Goal: Understand process/instructions: Learn how to perform a task or action

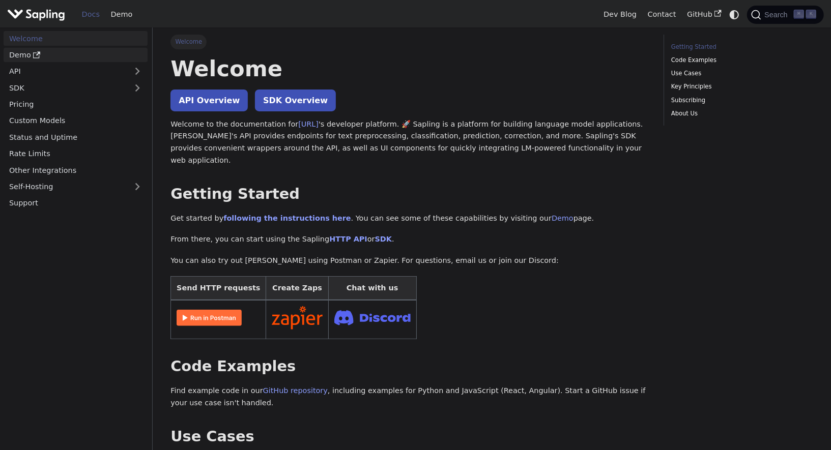
click at [9, 51] on link "Demo" at bounding box center [76, 55] width 144 height 15
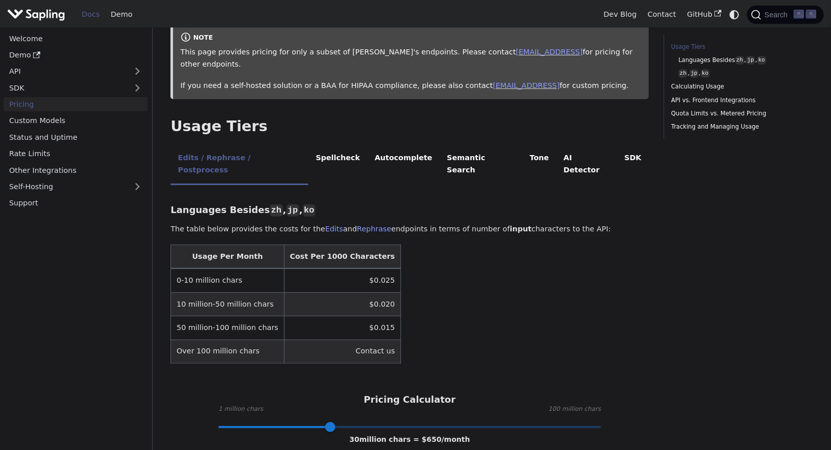
scroll to position [140, 0]
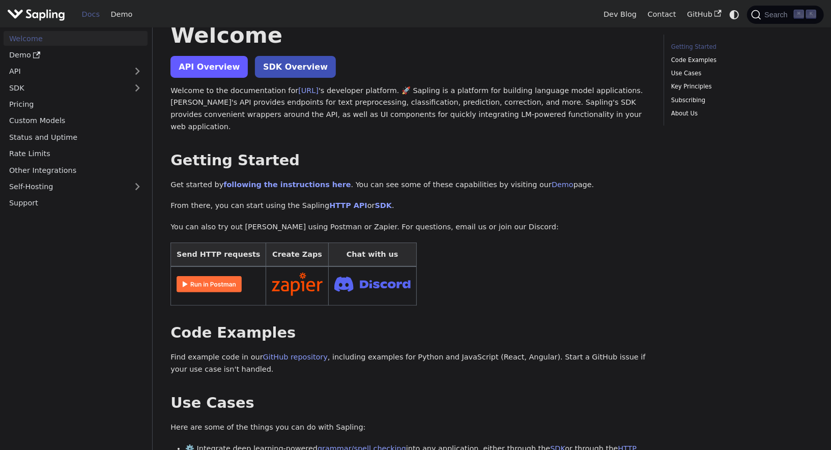
click at [185, 69] on link "API Overview" at bounding box center [208, 67] width 77 height 22
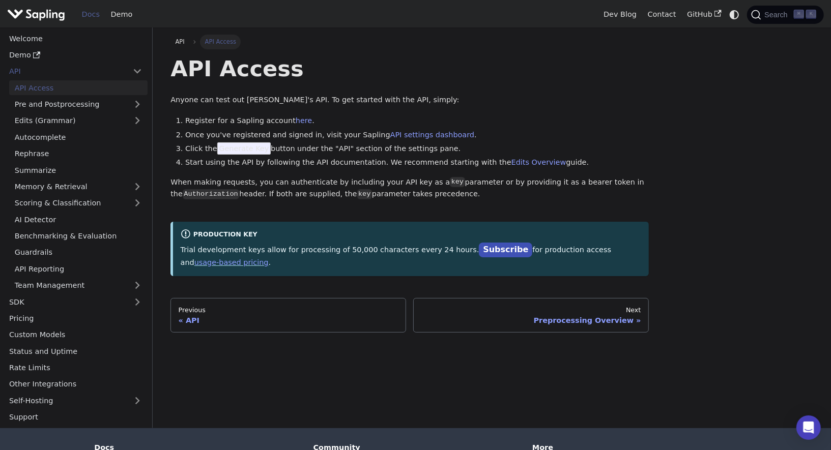
click at [376, 164] on li "Start using the API by following the API documentation. We recommend starting w…" at bounding box center [416, 163] width 463 height 12
click at [357, 154] on li "Click the Generate Key button under the "API" section of the settings pane." at bounding box center [416, 149] width 463 height 12
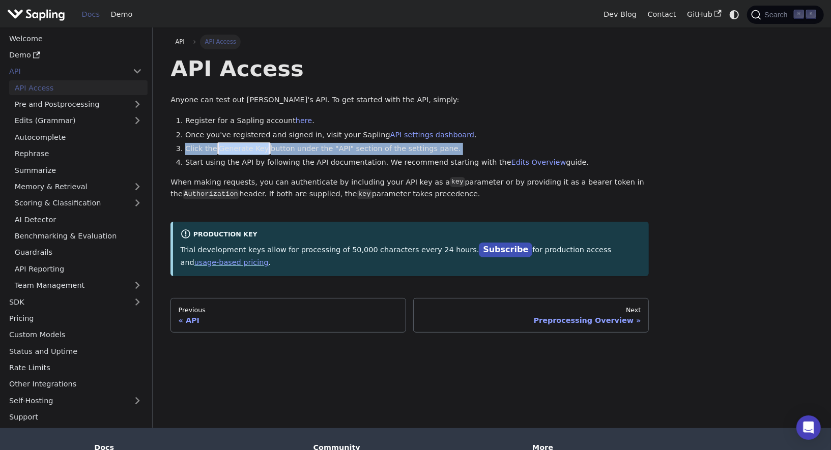
click at [357, 154] on li "Click the Generate Key button under the "API" section of the settings pane." at bounding box center [416, 149] width 463 height 12
click at [323, 153] on li "Click the Generate Key button under the "API" section of the settings pane." at bounding box center [416, 149] width 463 height 12
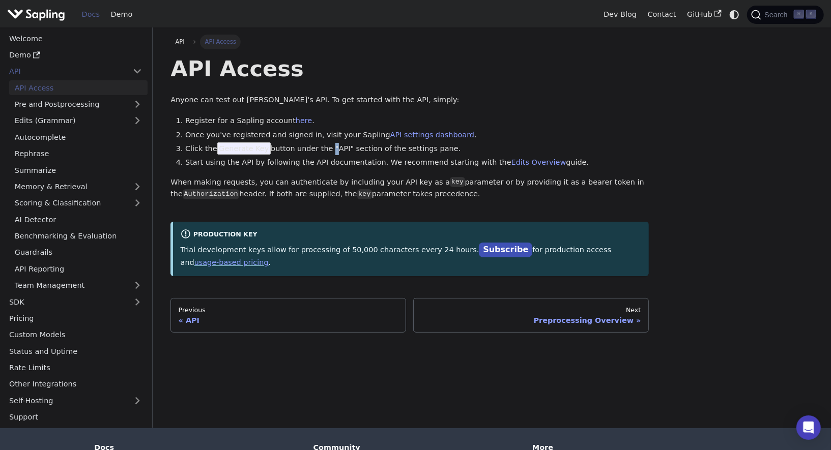
click at [323, 153] on li "Click the Generate Key button under the "API" section of the settings pane." at bounding box center [416, 149] width 463 height 12
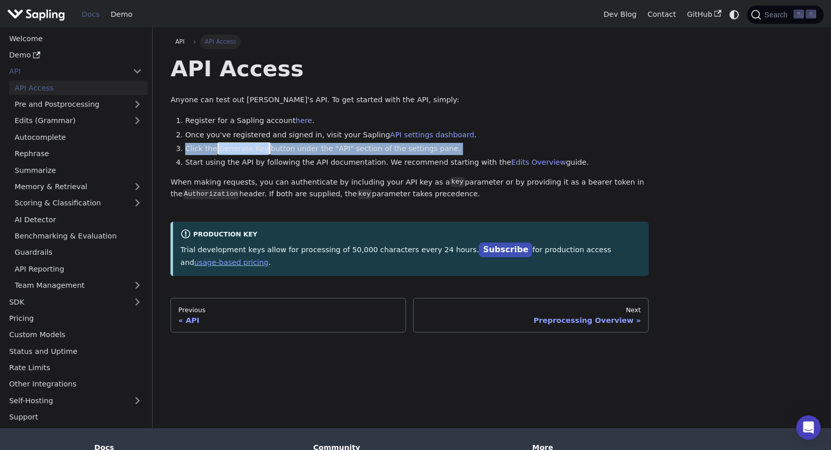
click at [323, 153] on li "Click the Generate Key button under the "API" section of the settings pane." at bounding box center [416, 149] width 463 height 12
click at [291, 153] on li "Click the Generate Key button under the "API" section of the settings pane." at bounding box center [416, 149] width 463 height 12
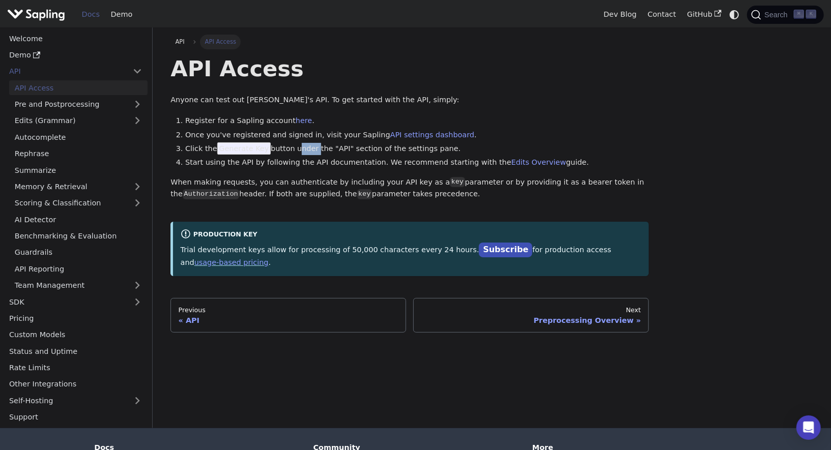
click at [291, 153] on li "Click the Generate Key button under the "API" section of the settings pane." at bounding box center [416, 149] width 463 height 12
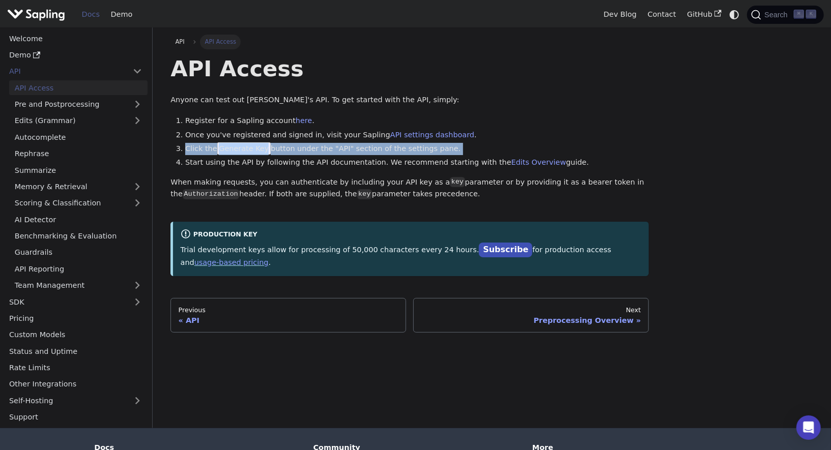
click at [291, 153] on li "Click the Generate Key button under the "API" section of the settings pane." at bounding box center [416, 149] width 463 height 12
click at [333, 153] on li "Click the Generate Key button under the "API" section of the settings pane." at bounding box center [416, 149] width 463 height 12
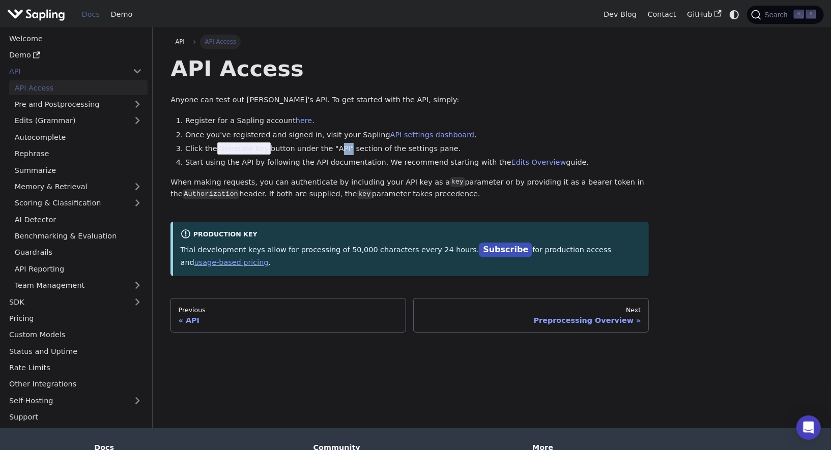
click at [333, 153] on li "Click the Generate Key button under the "API" section of the settings pane." at bounding box center [416, 149] width 463 height 12
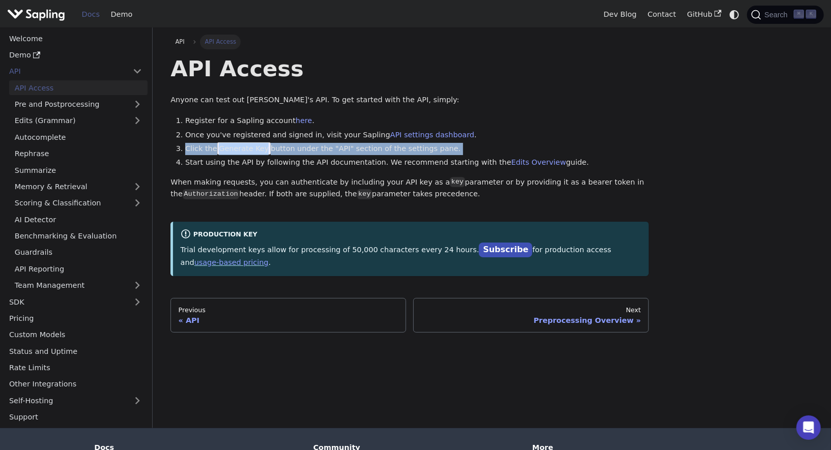
click at [333, 153] on li "Click the Generate Key button under the "API" section of the settings pane." at bounding box center [416, 149] width 463 height 12
click at [351, 153] on li "Click the Generate Key button under the "API" section of the settings pane." at bounding box center [416, 149] width 463 height 12
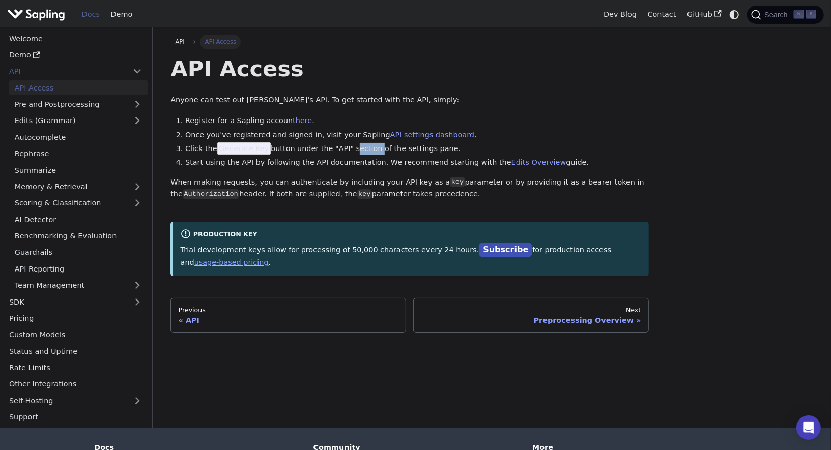
click at [351, 153] on li "Click the Generate Key button under the "API" section of the settings pane." at bounding box center [416, 149] width 463 height 12
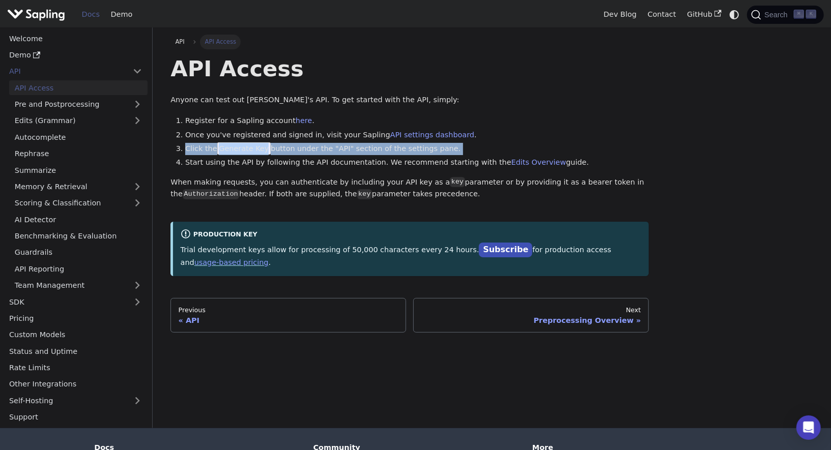
click at [351, 153] on li "Click the Generate Key button under the "API" section of the settings pane." at bounding box center [416, 149] width 463 height 12
click at [330, 153] on li "Click the Generate Key button under the "API" section of the settings pane." at bounding box center [416, 149] width 463 height 12
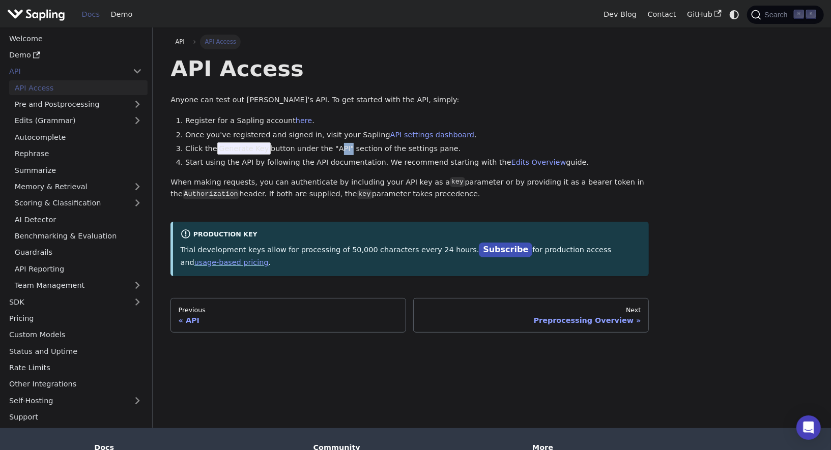
click at [330, 153] on li "Click the Generate Key button under the "API" section of the settings pane." at bounding box center [416, 149] width 463 height 12
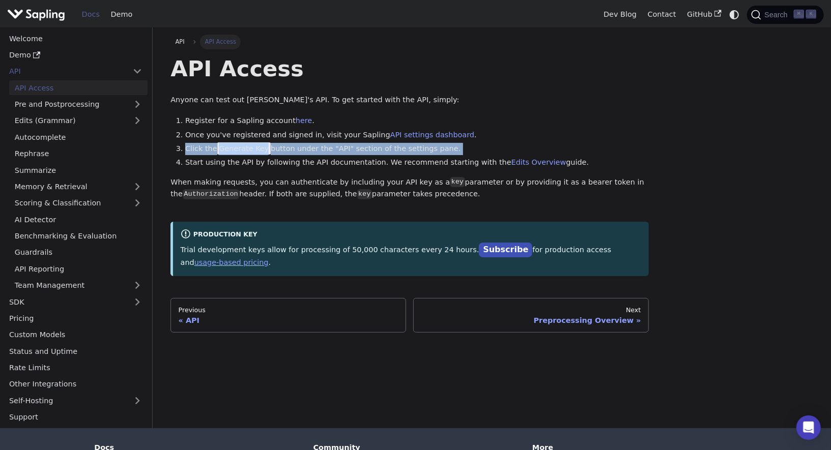
click at [330, 153] on li "Click the Generate Key button under the "API" section of the settings pane." at bounding box center [416, 149] width 463 height 12
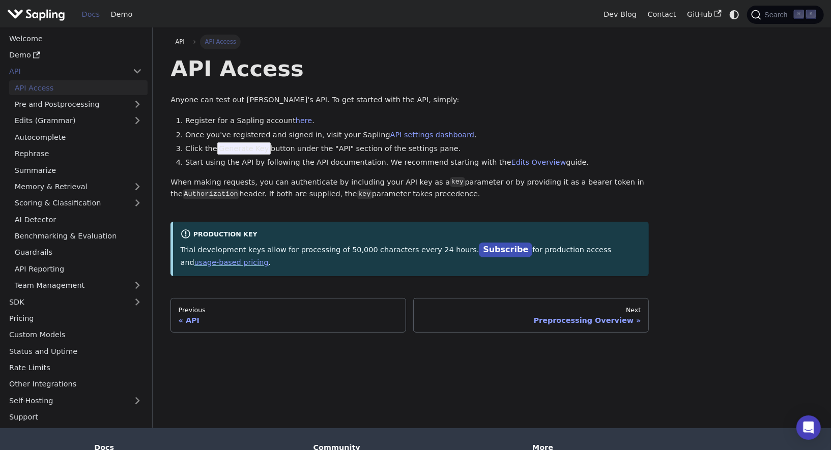
click at [359, 153] on li "Click the Generate Key button under the "API" section of the settings pane." at bounding box center [416, 149] width 463 height 12
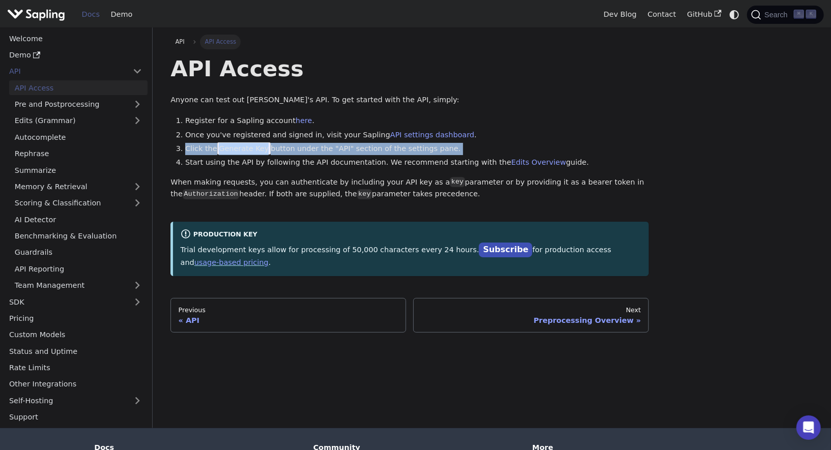
click at [359, 153] on li "Click the Generate Key button under the "API" section of the settings pane." at bounding box center [416, 149] width 463 height 12
click at [335, 153] on li "Click the Generate Key button under the "API" section of the settings pane." at bounding box center [416, 149] width 463 height 12
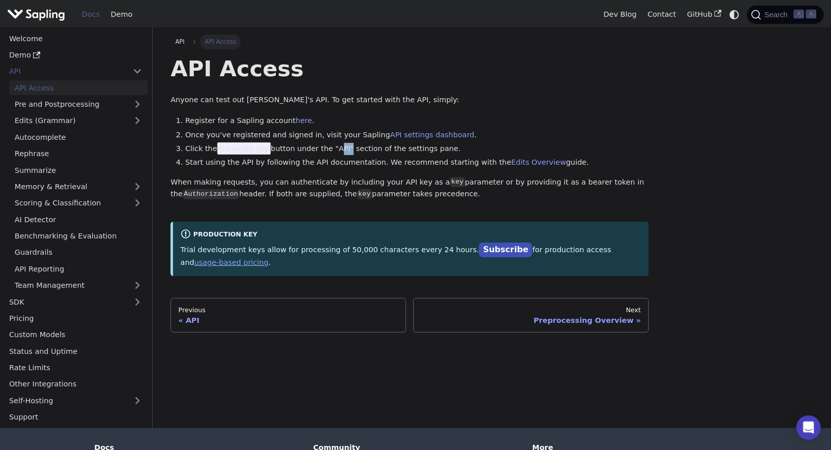
click at [335, 153] on li "Click the Generate Key button under the "API" section of the settings pane." at bounding box center [416, 149] width 463 height 12
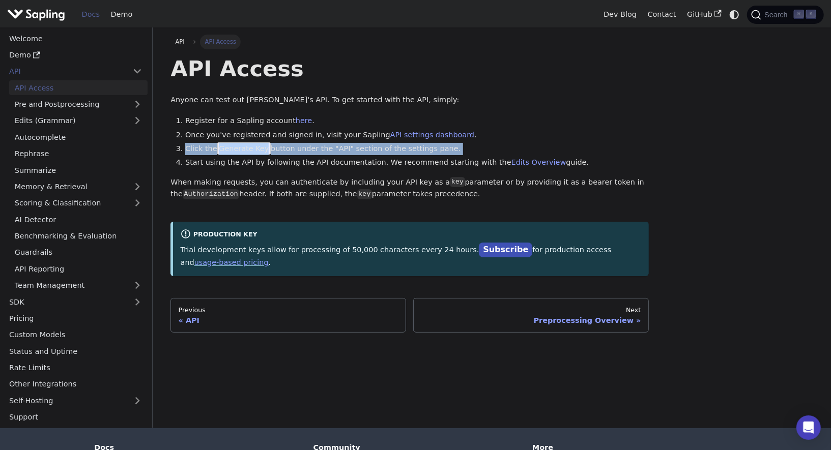
click at [335, 153] on li "Click the Generate Key button under the "API" section of the settings pane." at bounding box center [416, 149] width 463 height 12
click at [347, 153] on li "Click the Generate Key button under the "API" section of the settings pane." at bounding box center [416, 149] width 463 height 12
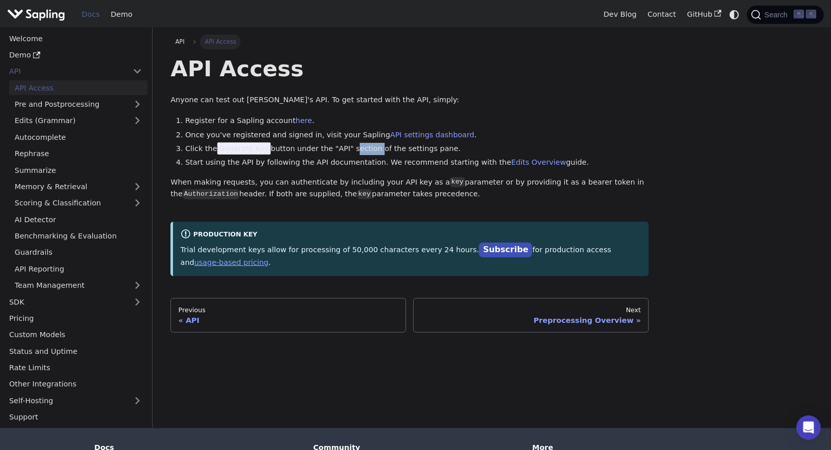
click at [347, 153] on li "Click the Generate Key button under the "API" section of the settings pane." at bounding box center [416, 149] width 463 height 12
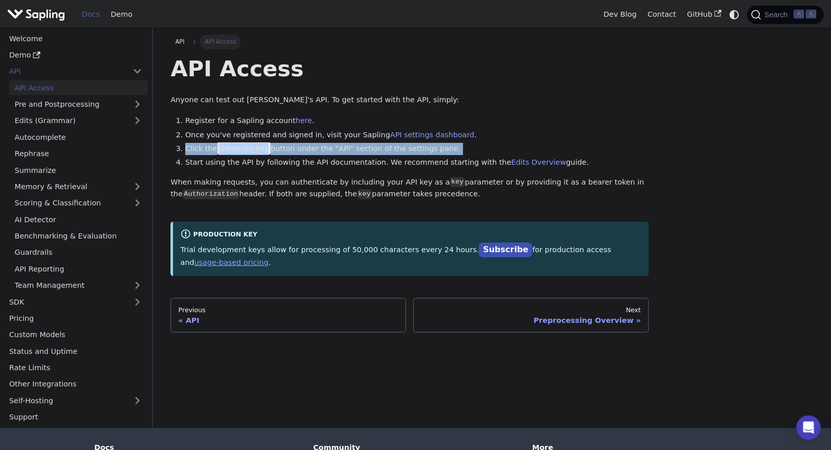
click at [347, 153] on li "Click the Generate Key button under the "API" section of the settings pane." at bounding box center [416, 149] width 463 height 12
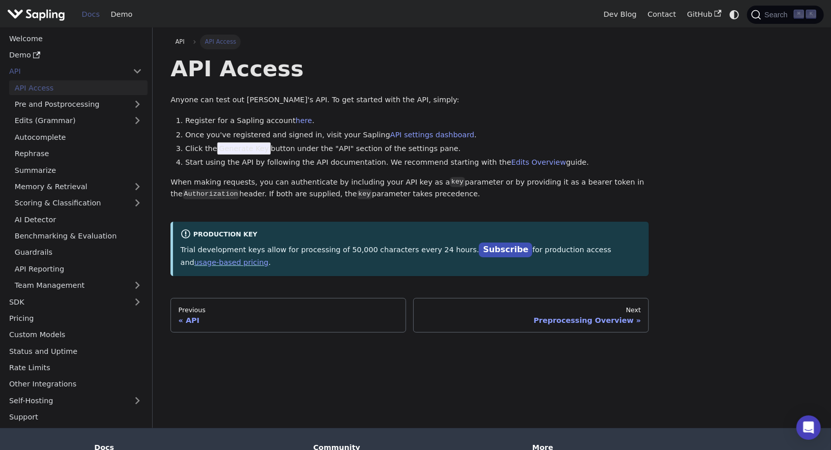
click at [336, 153] on li "Click the Generate Key button under the "API" section of the settings pane." at bounding box center [416, 149] width 463 height 12
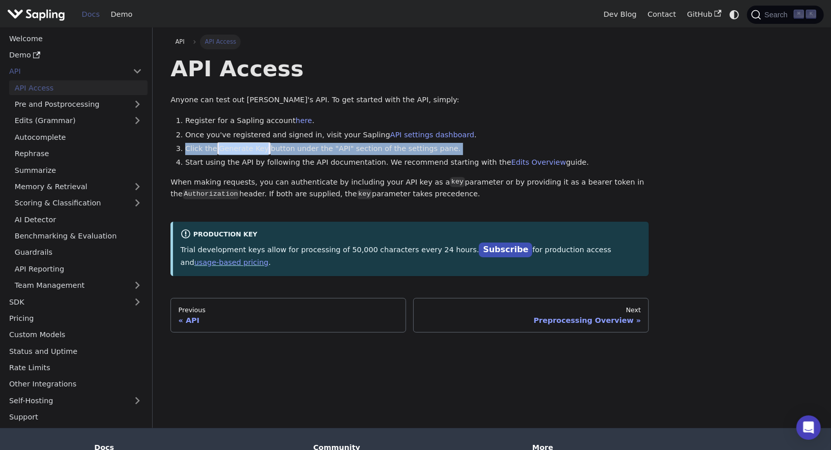
click at [336, 153] on li "Click the Generate Key button under the "API" section of the settings pane." at bounding box center [416, 149] width 463 height 12
click at [351, 153] on li "Click the Generate Key button under the "API" section of the settings pane." at bounding box center [416, 149] width 463 height 12
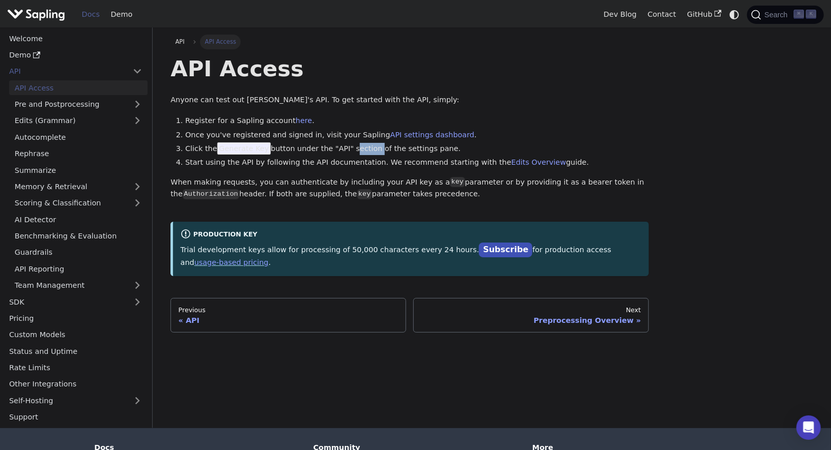
click at [351, 153] on li "Click the Generate Key button under the "API" section of the settings pane." at bounding box center [416, 149] width 463 height 12
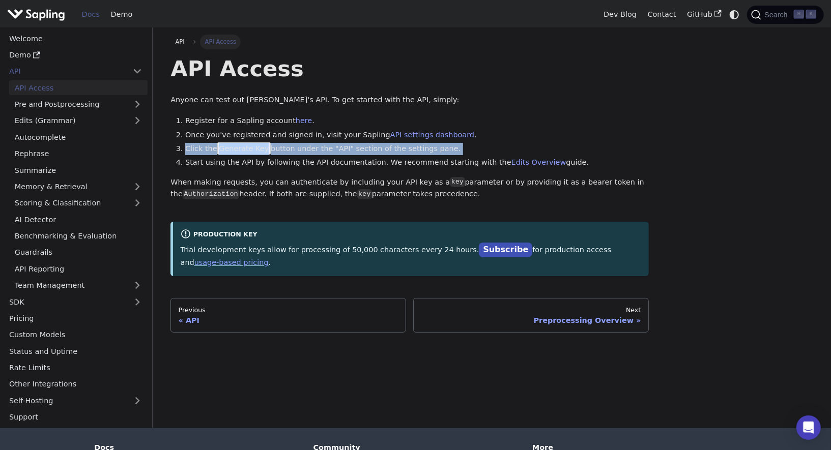
click at [351, 153] on li "Click the Generate Key button under the "API" section of the settings pane." at bounding box center [416, 149] width 463 height 12
click at [344, 153] on li "Click the Generate Key button under the "API" section of the settings pane." at bounding box center [416, 149] width 463 height 12
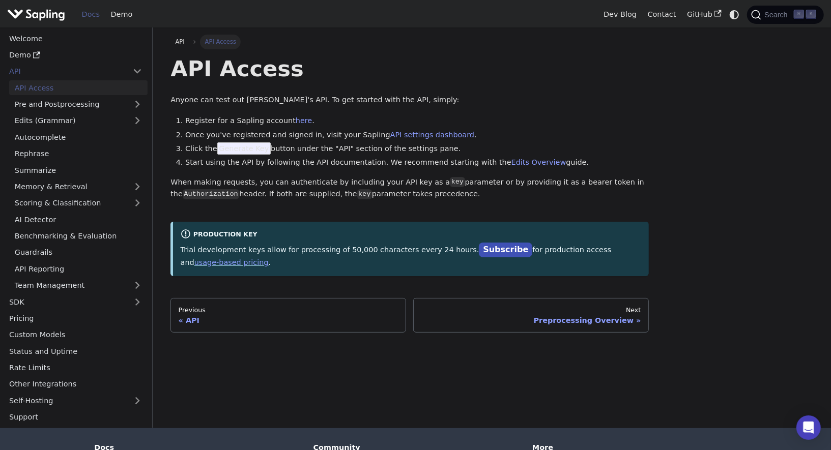
click at [340, 153] on li "Click the Generate Key button under the "API" section of the settings pane." at bounding box center [416, 149] width 463 height 12
click at [349, 153] on li "Click the Generate Key button under the "API" section of the settings pane." at bounding box center [416, 149] width 463 height 12
click at [334, 152] on li "Click the Generate Key button under the "API" section of the settings pane." at bounding box center [416, 149] width 463 height 12
click at [346, 152] on li "Click the Generate Key button under the "API" section of the settings pane." at bounding box center [416, 149] width 463 height 12
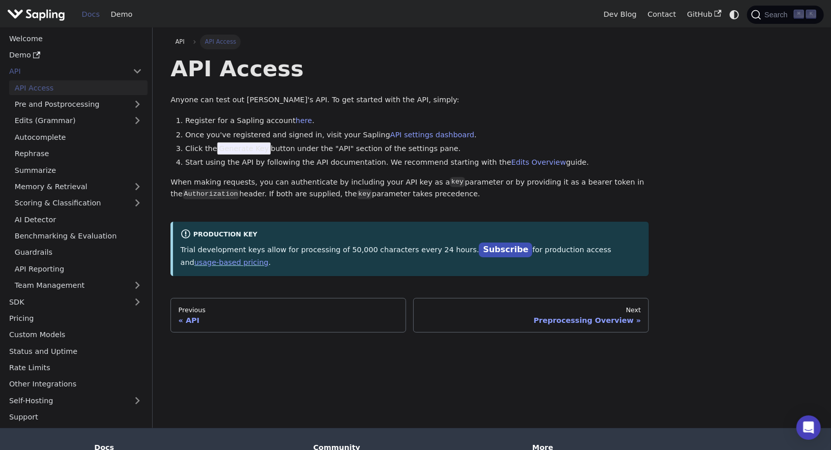
click at [342, 152] on li "Click the Generate Key button under the "API" section of the settings pane." at bounding box center [416, 149] width 463 height 12
